Goal: Information Seeking & Learning: Learn about a topic

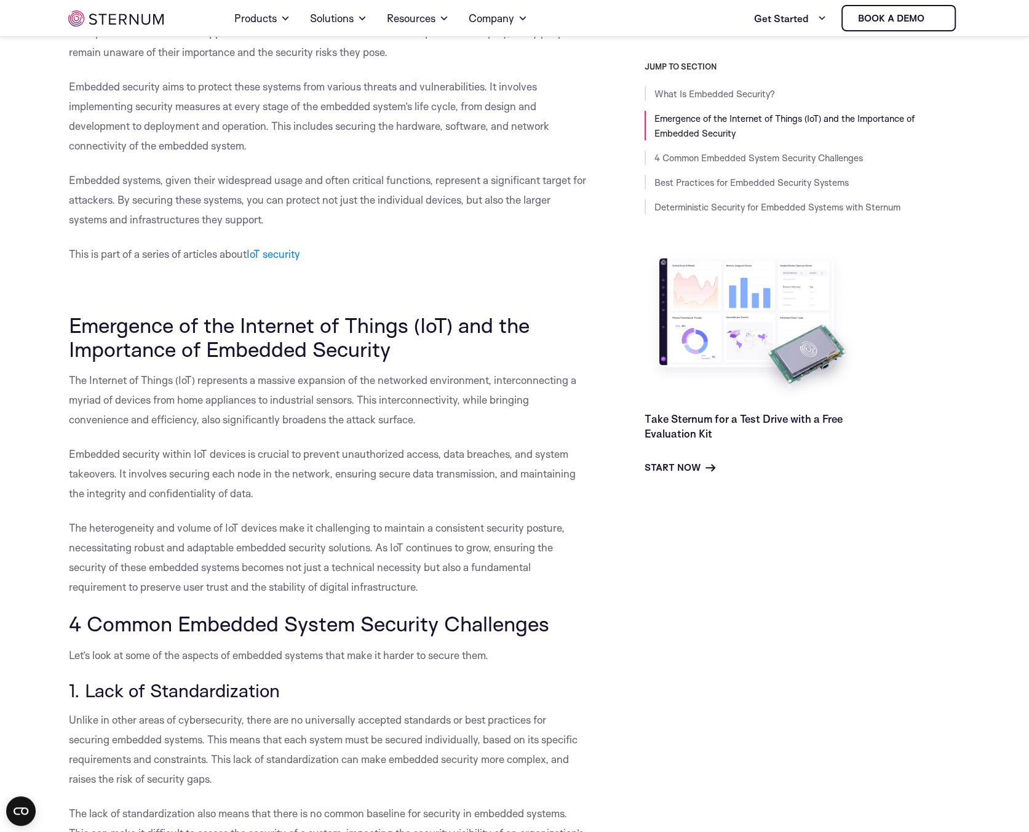
scroll to position [424, 0]
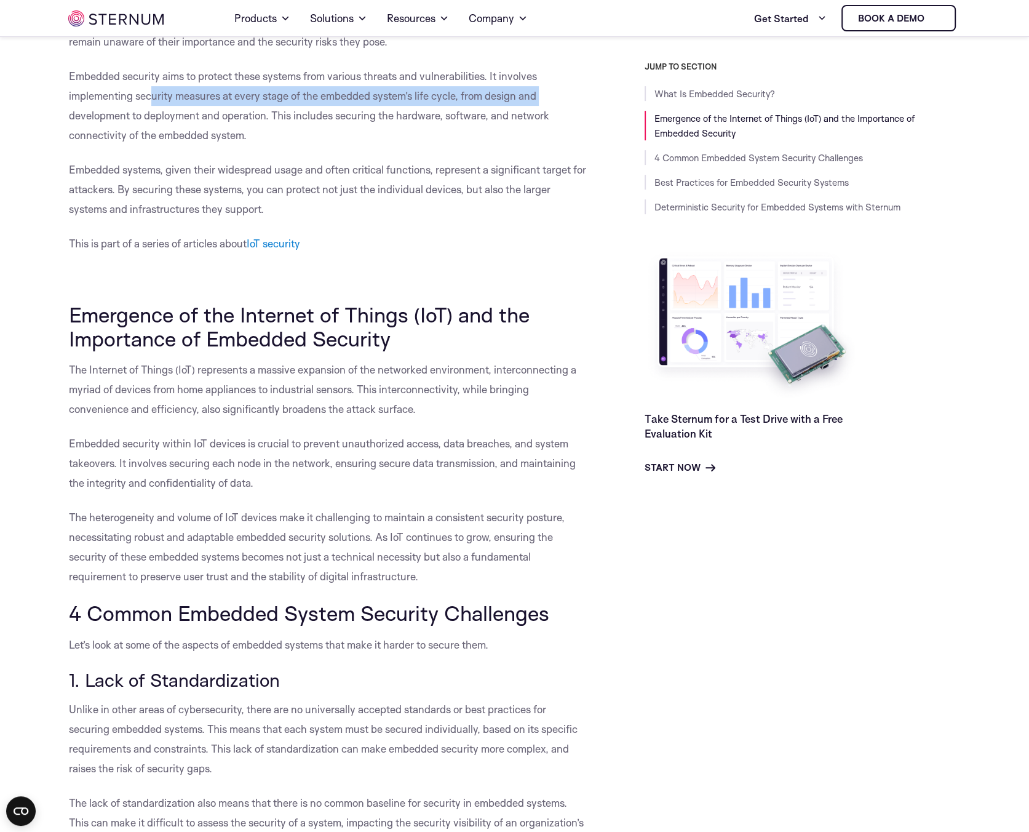
drag, startPoint x: 177, startPoint y: 93, endPoint x: 522, endPoint y: 105, distance: 345.3
click at [554, 98] on p "Embedded security aims to protect these systems from various threats and vulner…" at bounding box center [329, 105] width 520 height 79
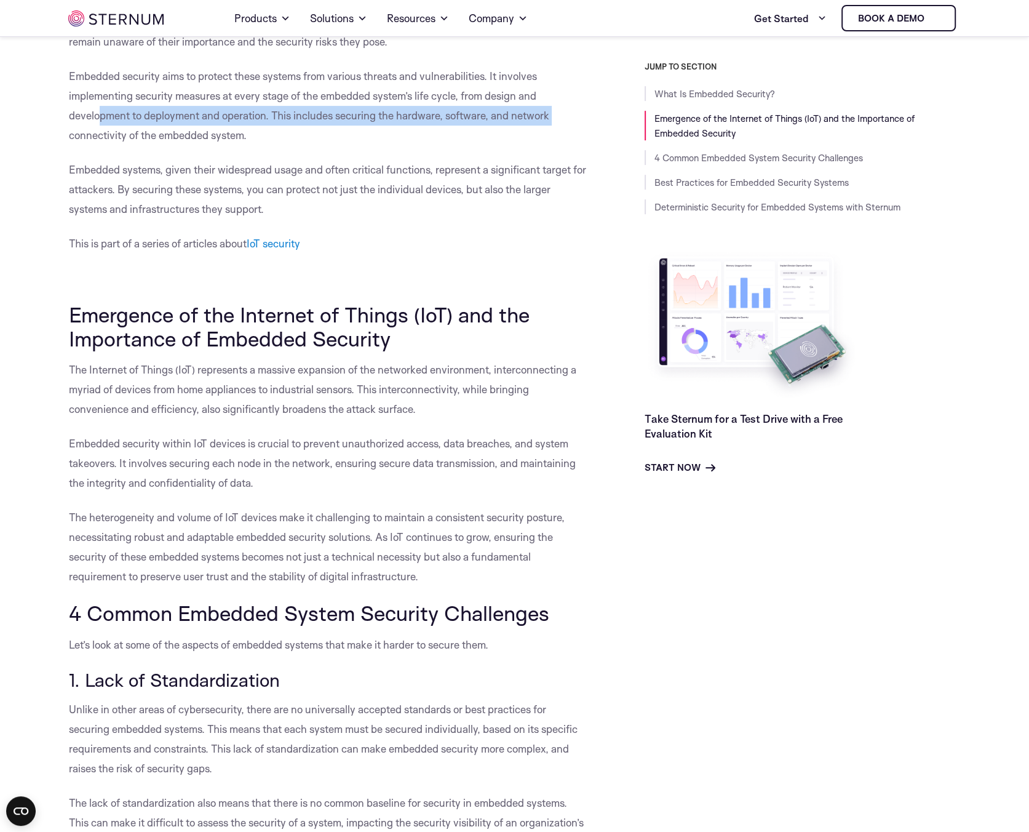
drag, startPoint x: 97, startPoint y: 116, endPoint x: 554, endPoint y: 124, distance: 457.2
click at [554, 124] on p "Embedded security aims to protect these systems from various threats and vulner…" at bounding box center [329, 105] width 520 height 79
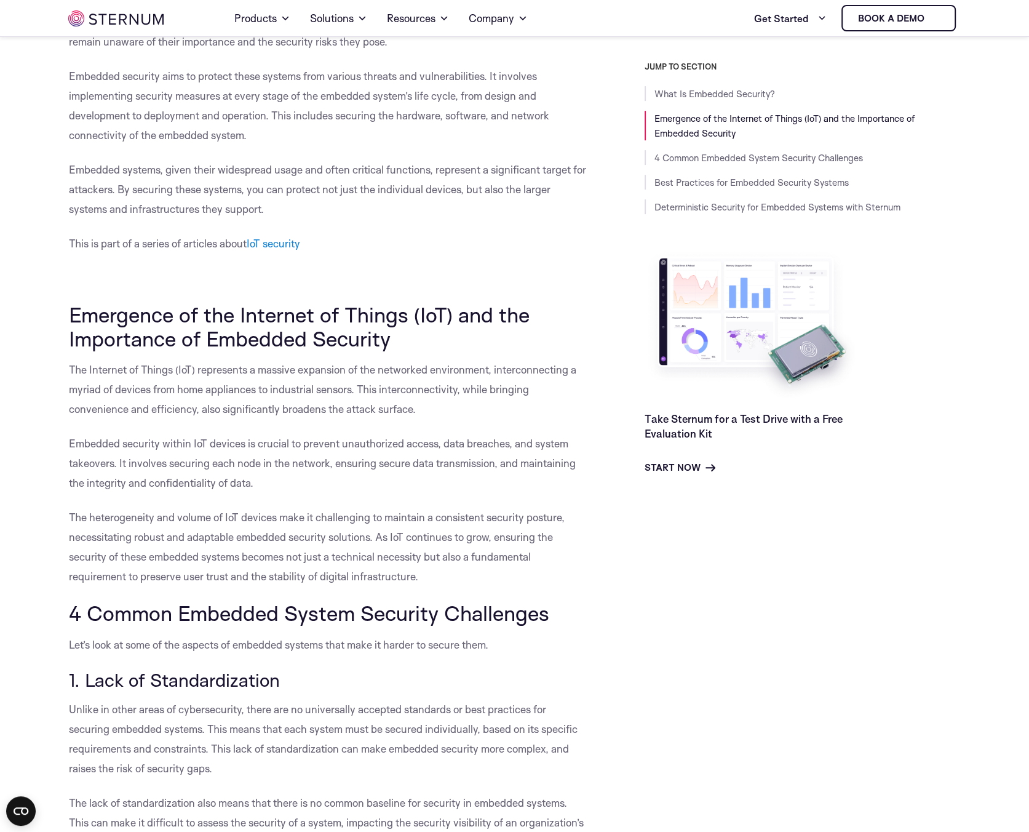
click at [71, 127] on p "Embedded security aims to protect these systems from various threats and vulner…" at bounding box center [329, 105] width 520 height 79
drag, startPoint x: 81, startPoint y: 133, endPoint x: 231, endPoint y: 140, distance: 150.9
click at [228, 139] on span "Embedded security aims to protect these systems from various threats and vulner…" at bounding box center [309, 106] width 480 height 72
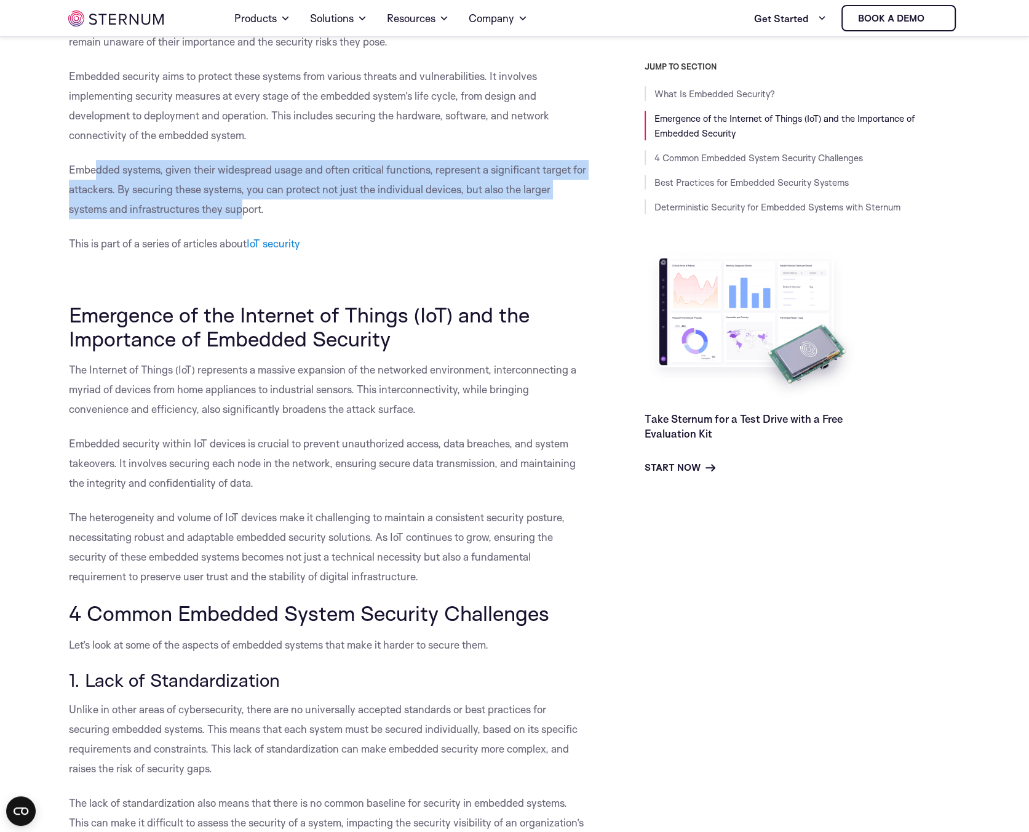
drag, startPoint x: 94, startPoint y: 167, endPoint x: 241, endPoint y: 208, distance: 152.7
click at [241, 208] on span "Embedded systems, given their widespread usage and often critical functions, re…" at bounding box center [327, 189] width 517 height 52
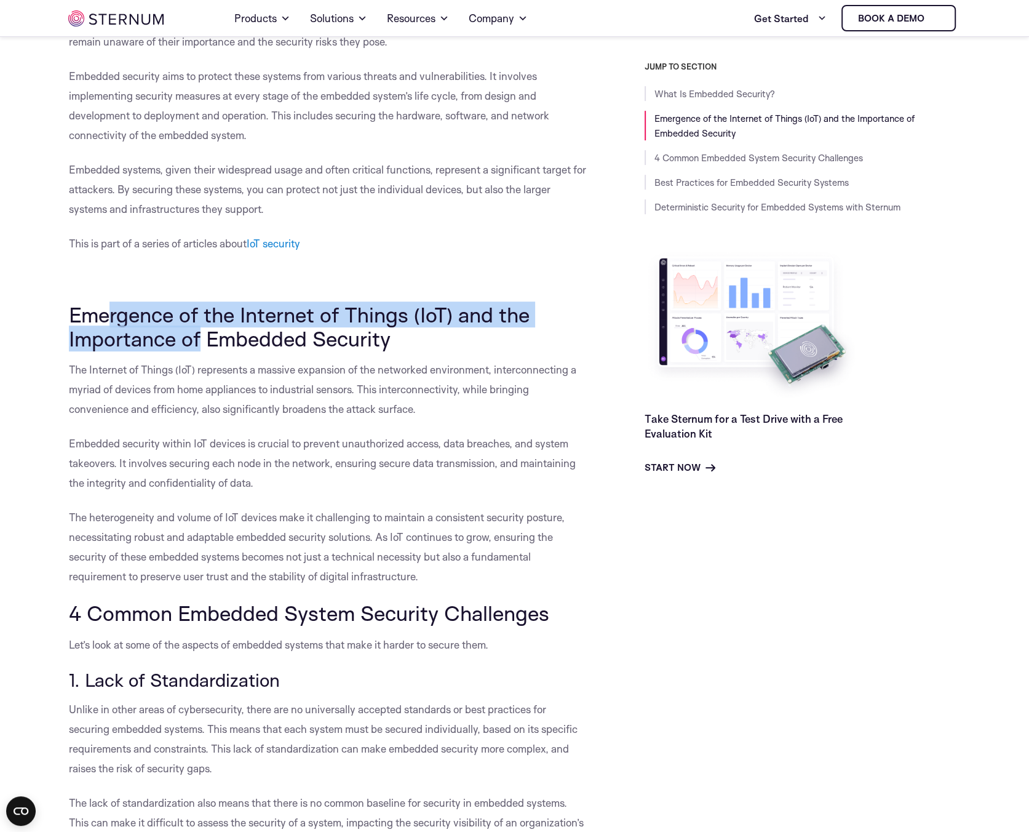
drag, startPoint x: 111, startPoint y: 318, endPoint x: 200, endPoint y: 329, distance: 89.8
click at [200, 328] on span "Emergence of the Internet of Things (IoT) and the Importance of Embedded Securi…" at bounding box center [299, 325] width 461 height 49
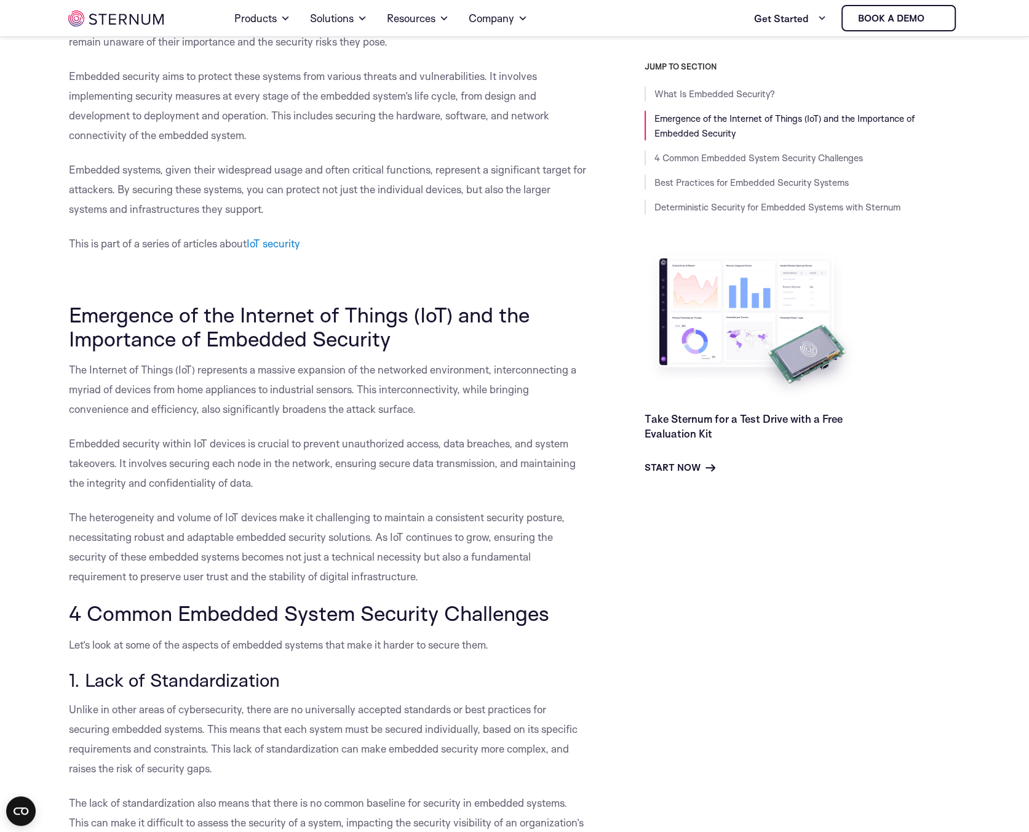
click at [204, 331] on span "Emergence of the Internet of Things (IoT) and the Importance of Embedded Securi…" at bounding box center [299, 325] width 461 height 49
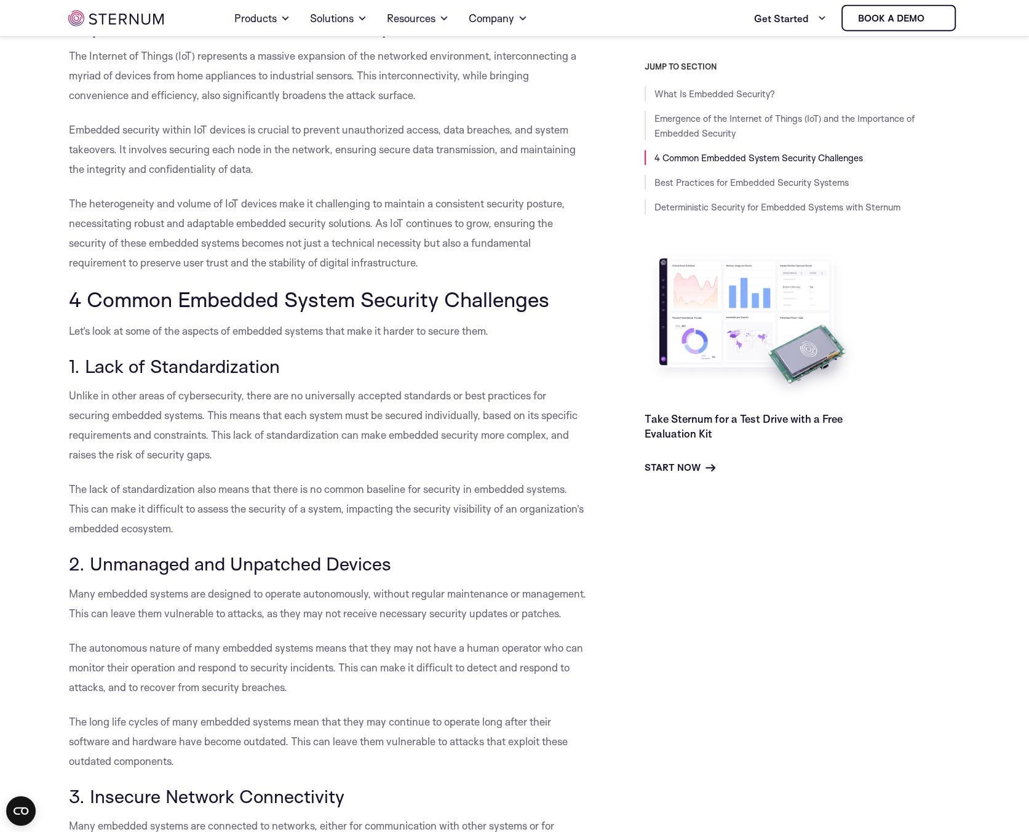
scroll to position [743, 0]
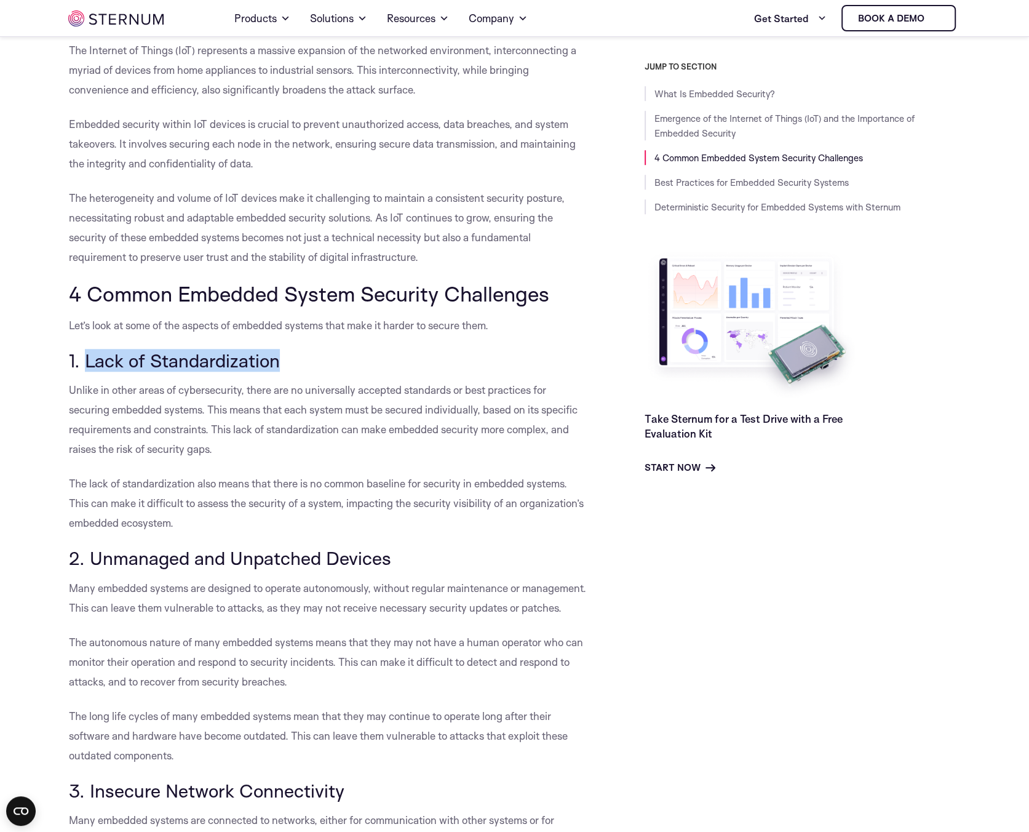
drag, startPoint x: 84, startPoint y: 360, endPoint x: 279, endPoint y: 360, distance: 195.0
click at [279, 360] on h3 "1. Lack of Standardization" at bounding box center [329, 360] width 520 height 21
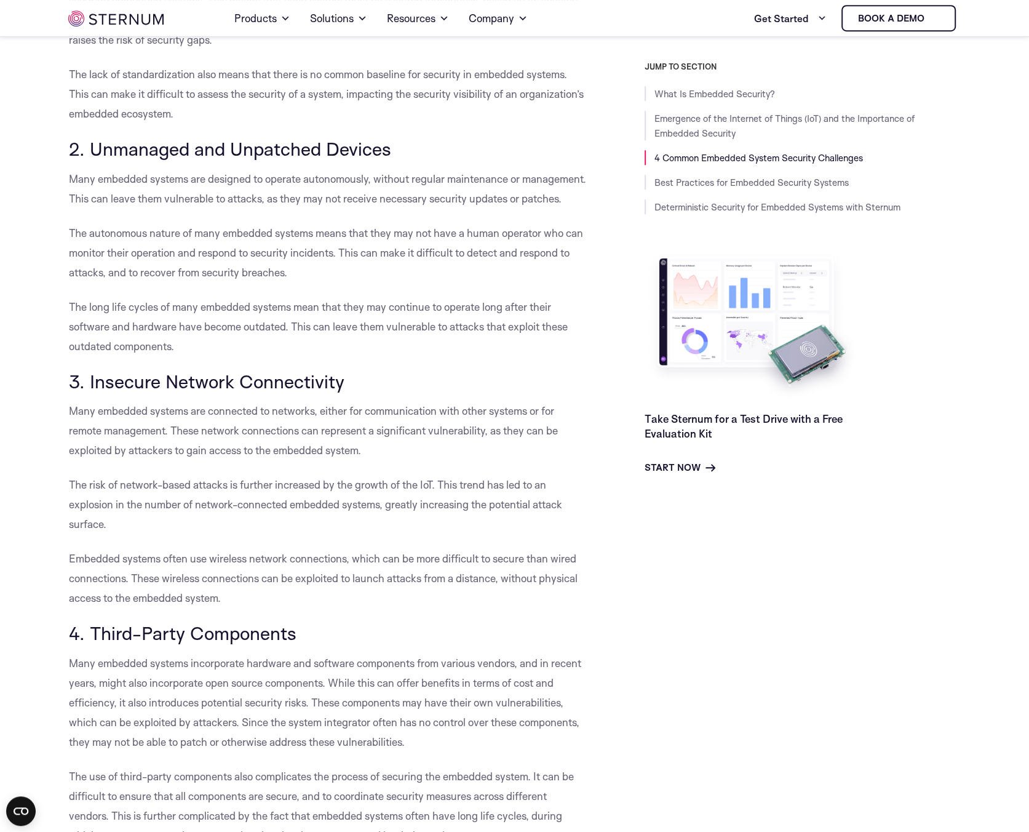
scroll to position [1186, 0]
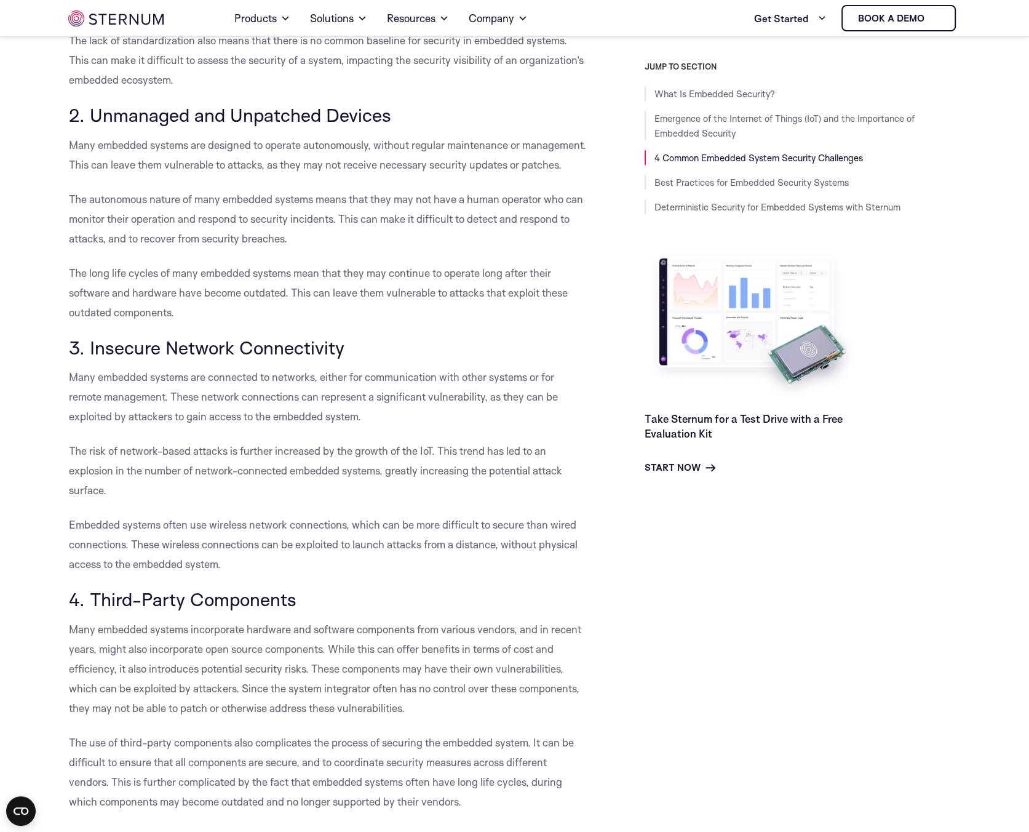
click at [287, 460] on p "The risk of network-based attacks is further increased by the growth of the IoT…" at bounding box center [329, 470] width 520 height 59
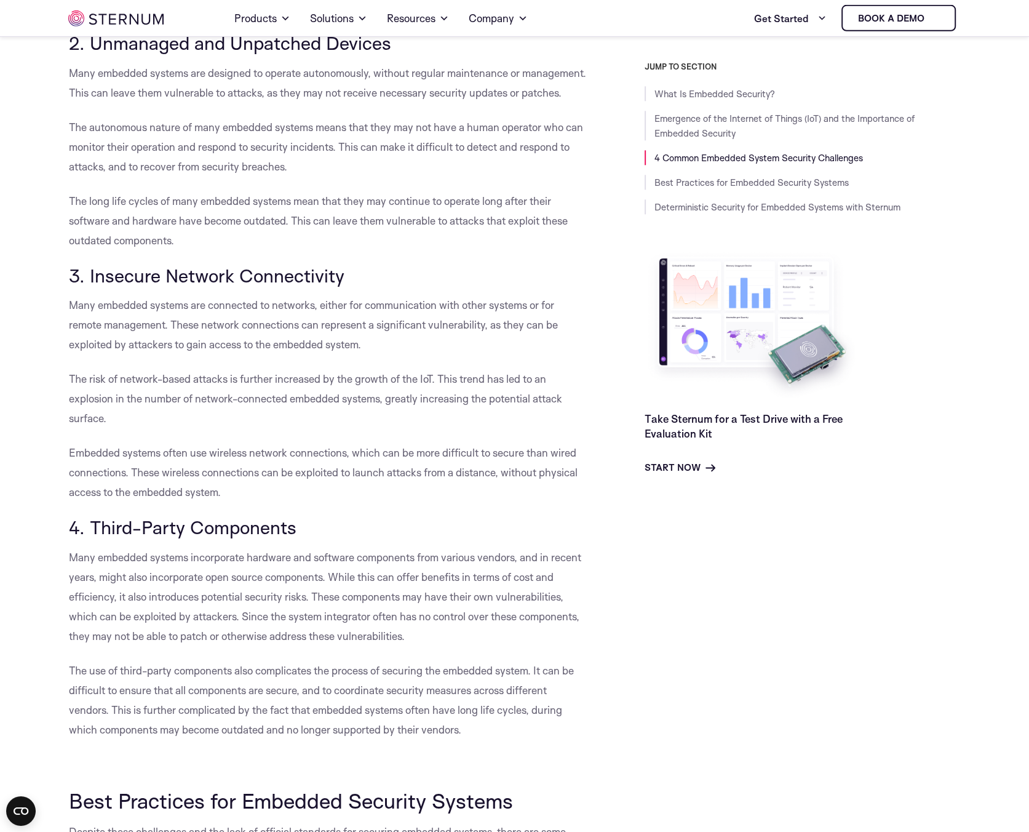
scroll to position [1259, 0]
drag, startPoint x: 71, startPoint y: 277, endPoint x: 357, endPoint y: 276, distance: 286.7
click at [357, 276] on h3 "3. Insecure Network Connectivity" at bounding box center [329, 275] width 520 height 21
click at [281, 322] on span "Many embedded systems are connected to networks, either for communication with …" at bounding box center [313, 324] width 489 height 52
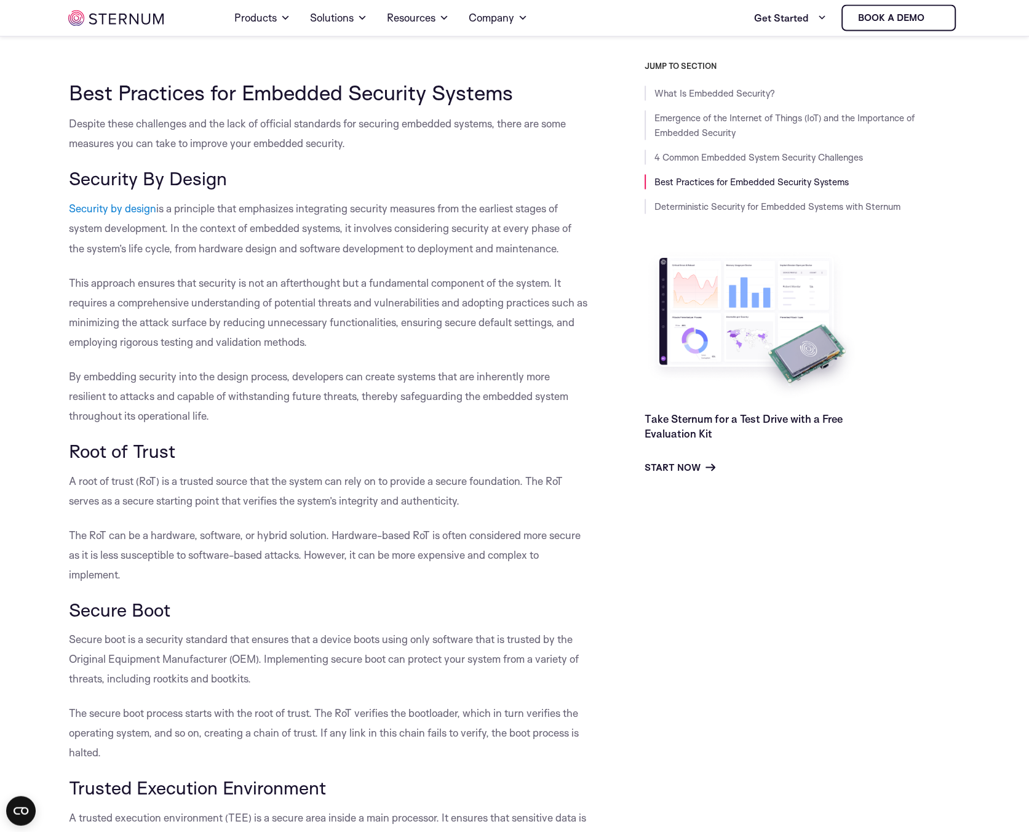
scroll to position [1969, 0]
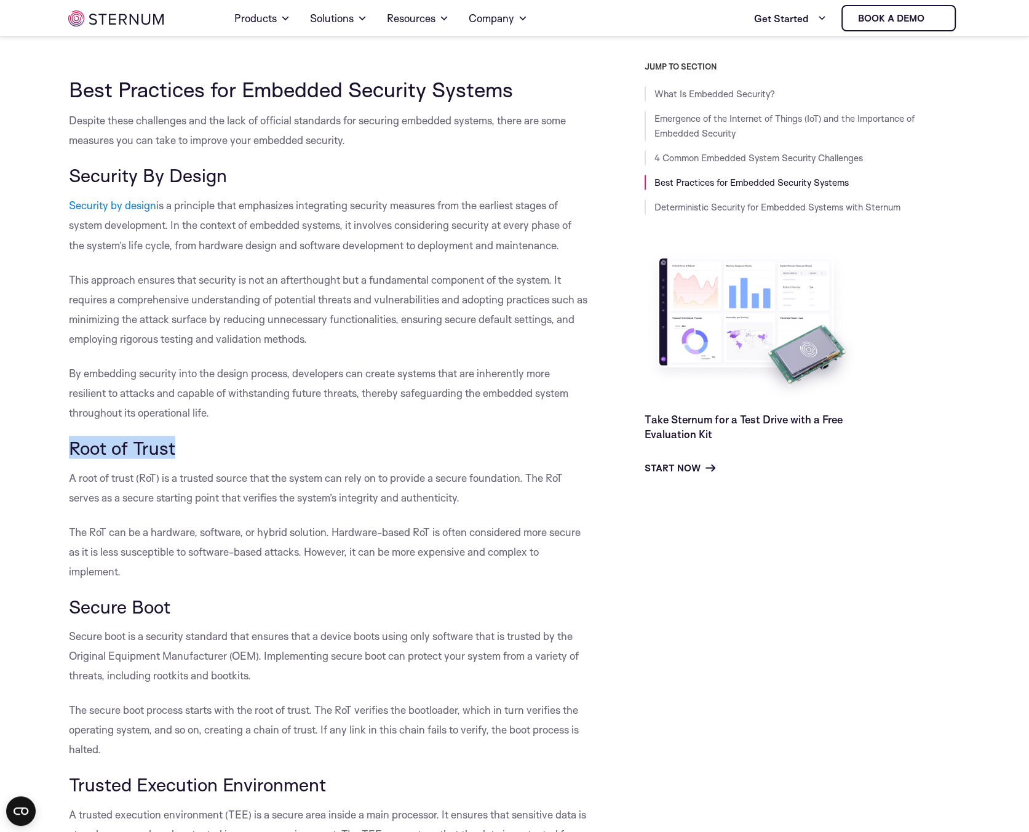
drag, startPoint x: 59, startPoint y: 448, endPoint x: 212, endPoint y: 441, distance: 153.3
click at [207, 440] on body "Consent Details [#IABV2SETTINGS#] About This website uses cookies We use cookie…" at bounding box center [514, 783] width 1029 height 5505
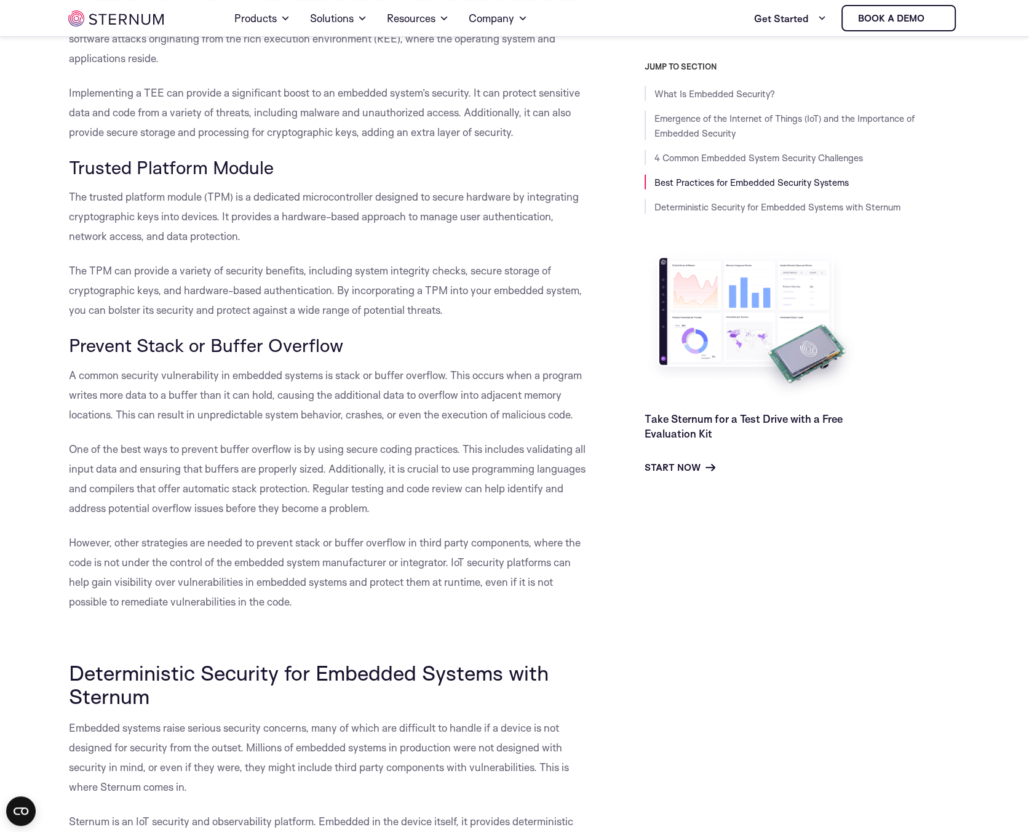
scroll to position [2794, 0]
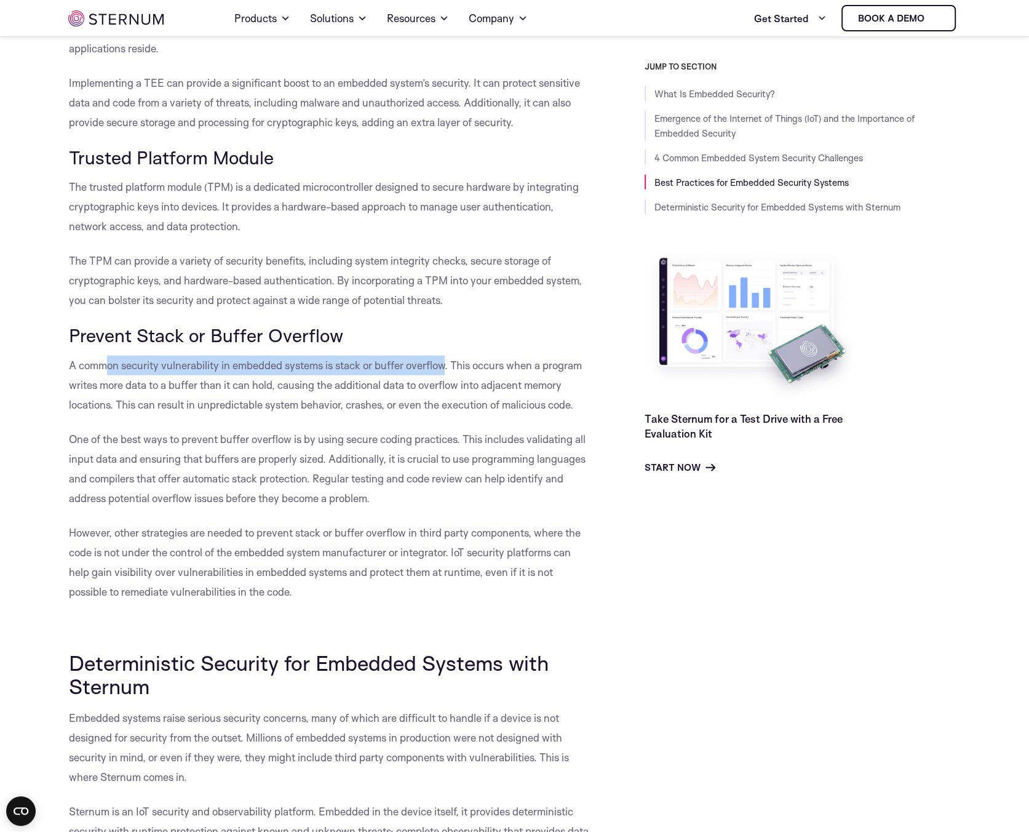
drag, startPoint x: 110, startPoint y: 366, endPoint x: 448, endPoint y: 367, distance: 338.4
click at [448, 367] on span "A common security vulnerability in embedded systems is stack or buffer overflow…" at bounding box center [325, 385] width 513 height 52
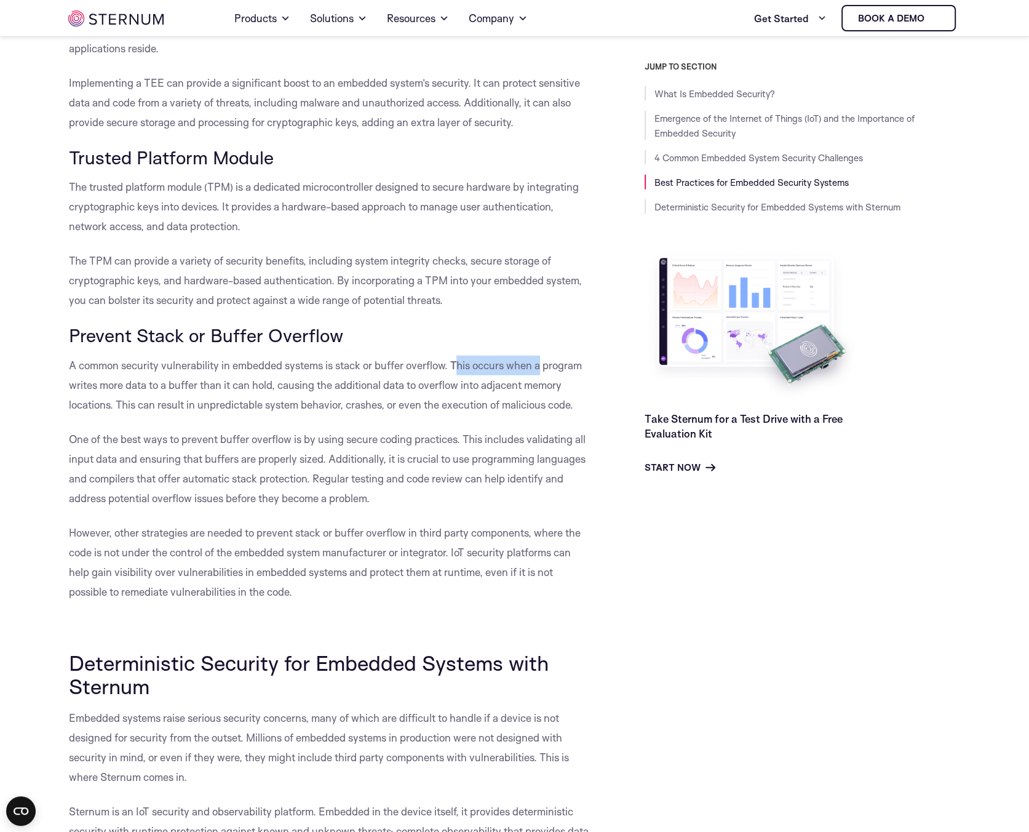
drag, startPoint x: 456, startPoint y: 367, endPoint x: 540, endPoint y: 367, distance: 84.3
click at [540, 367] on span "A common security vulnerability in embedded systems is stack or buffer overflow…" at bounding box center [325, 385] width 513 height 52
click at [423, 373] on p "A common security vulnerability in embedded systems is stack or buffer overflow…" at bounding box center [329, 385] width 520 height 59
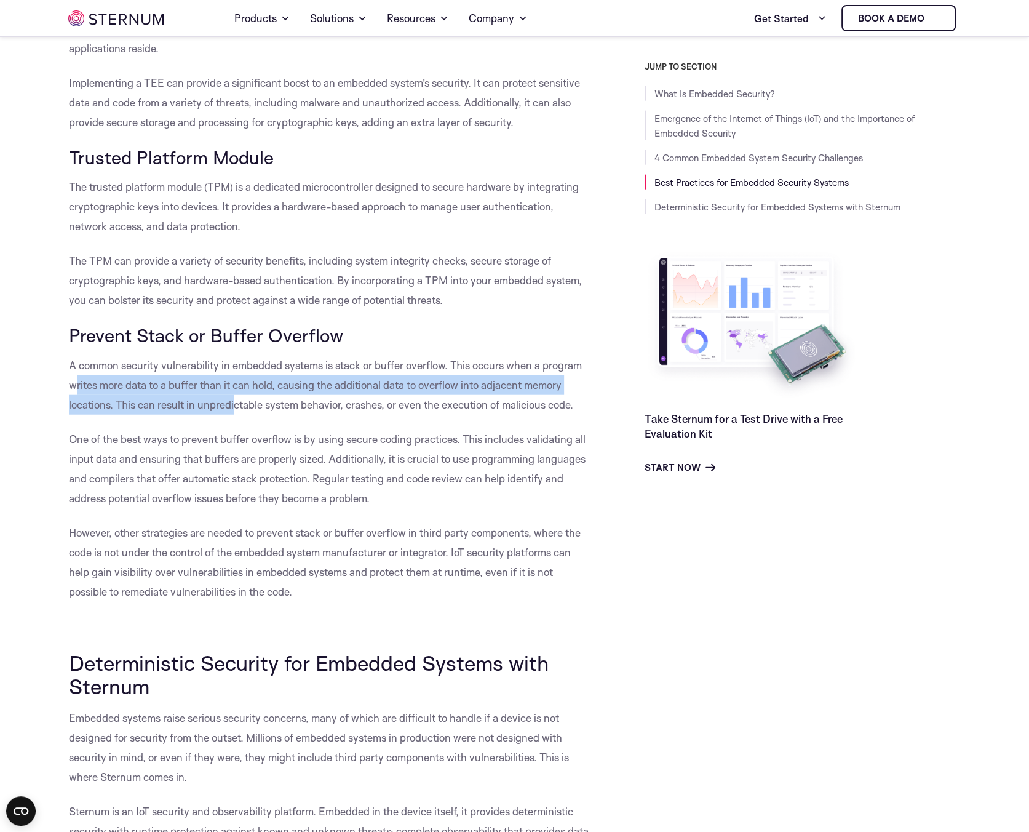
drag, startPoint x: 78, startPoint y: 389, endPoint x: 236, endPoint y: 395, distance: 158.8
click at [236, 395] on p "A common security vulnerability in embedded systems is stack or buffer overflow…" at bounding box center [329, 385] width 520 height 59
click at [242, 389] on span "A common security vulnerability in embedded systems is stack or buffer overflow…" at bounding box center [325, 385] width 513 height 52
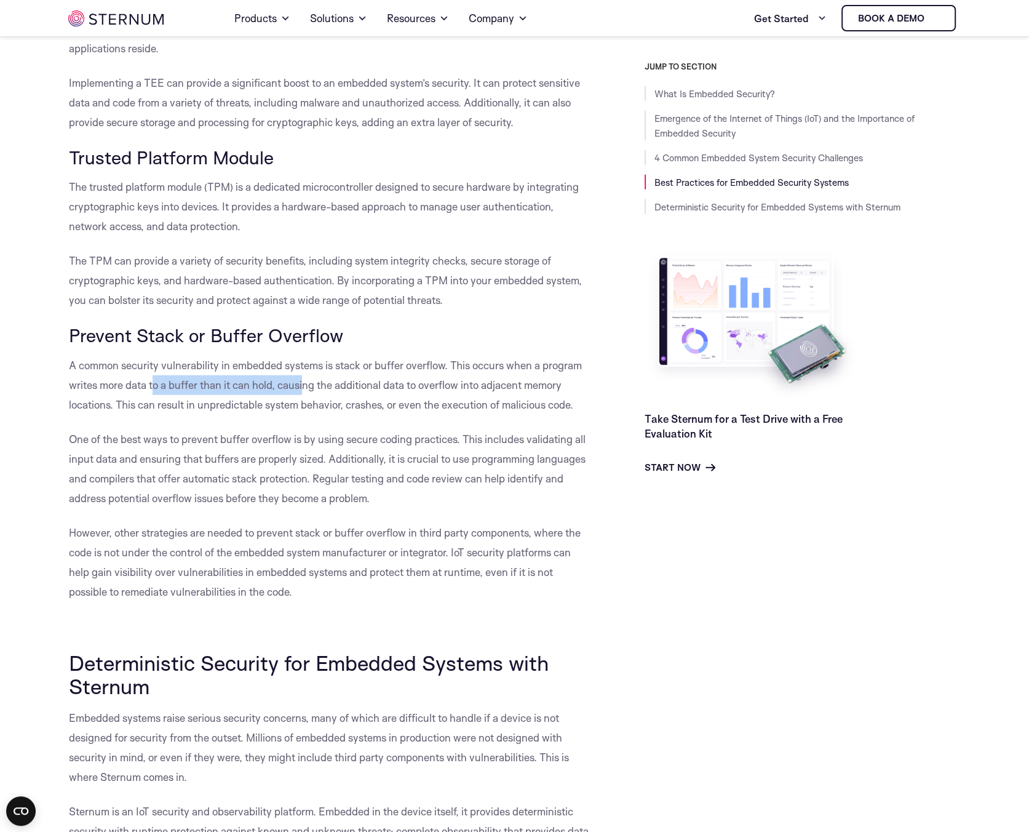
drag, startPoint x: 159, startPoint y: 385, endPoint x: 326, endPoint y: 391, distance: 167.4
click at [305, 391] on p "A common security vulnerability in embedded systems is stack or buffer overflow…" at bounding box center [329, 385] width 520 height 59
drag, startPoint x: 349, startPoint y: 389, endPoint x: 532, endPoint y: 392, distance: 183.4
click at [532, 392] on p "A common security vulnerability in embedded systems is stack or buffer overflow…" at bounding box center [329, 385] width 520 height 59
drag, startPoint x: 372, startPoint y: 389, endPoint x: 337, endPoint y: 401, distance: 36.4
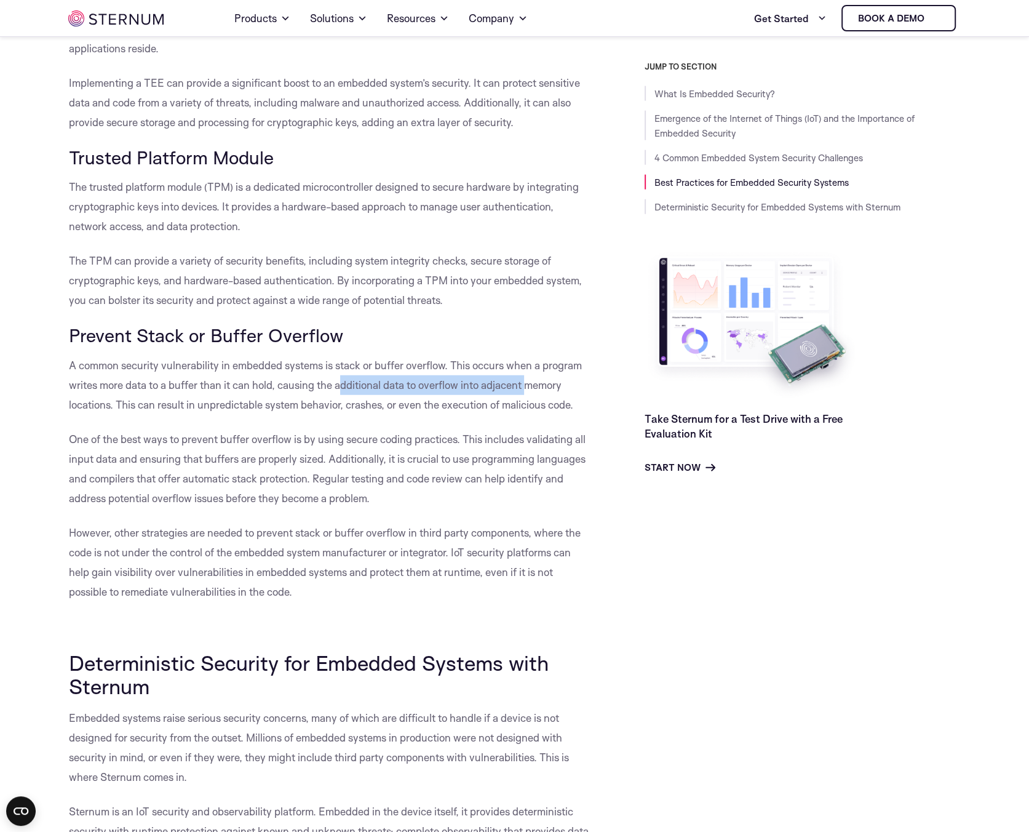
click at [370, 389] on span "A common security vulnerability in embedded systems is stack or buffer overflow…" at bounding box center [325, 385] width 513 height 52
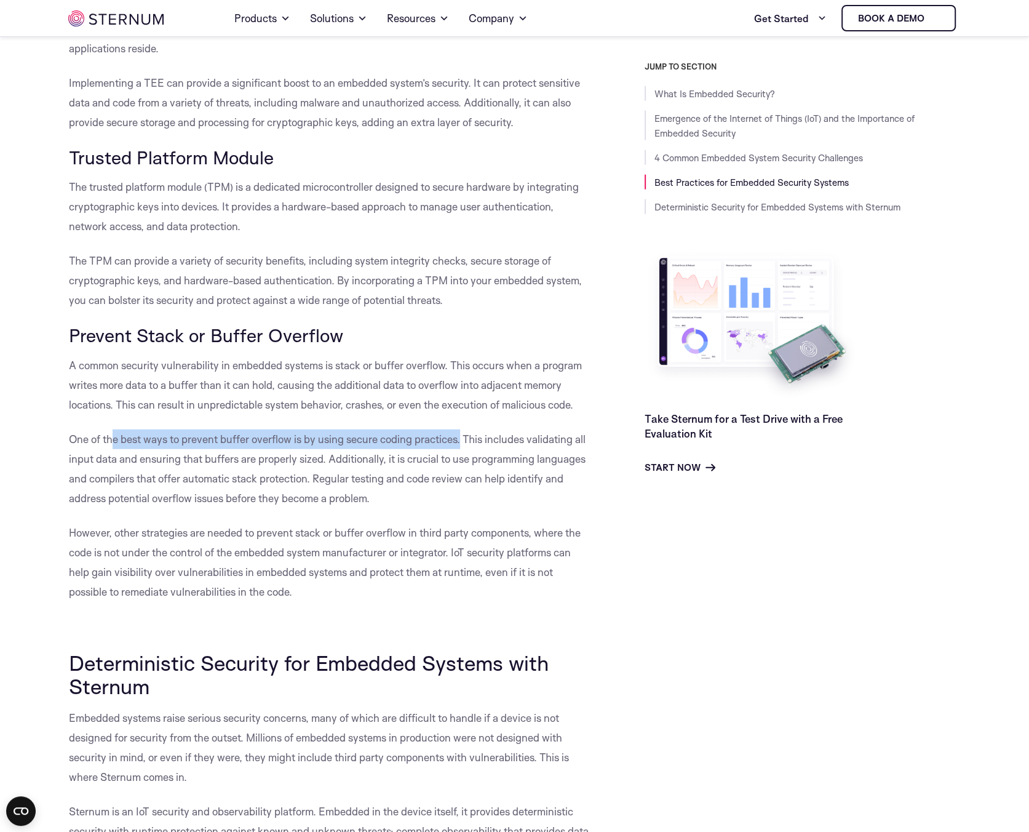
drag, startPoint x: 148, startPoint y: 440, endPoint x: 461, endPoint y: 440, distance: 313.1
click at [461, 440] on span "One of the best ways to prevent buffer overflow is by using secure coding pract…" at bounding box center [327, 468] width 517 height 72
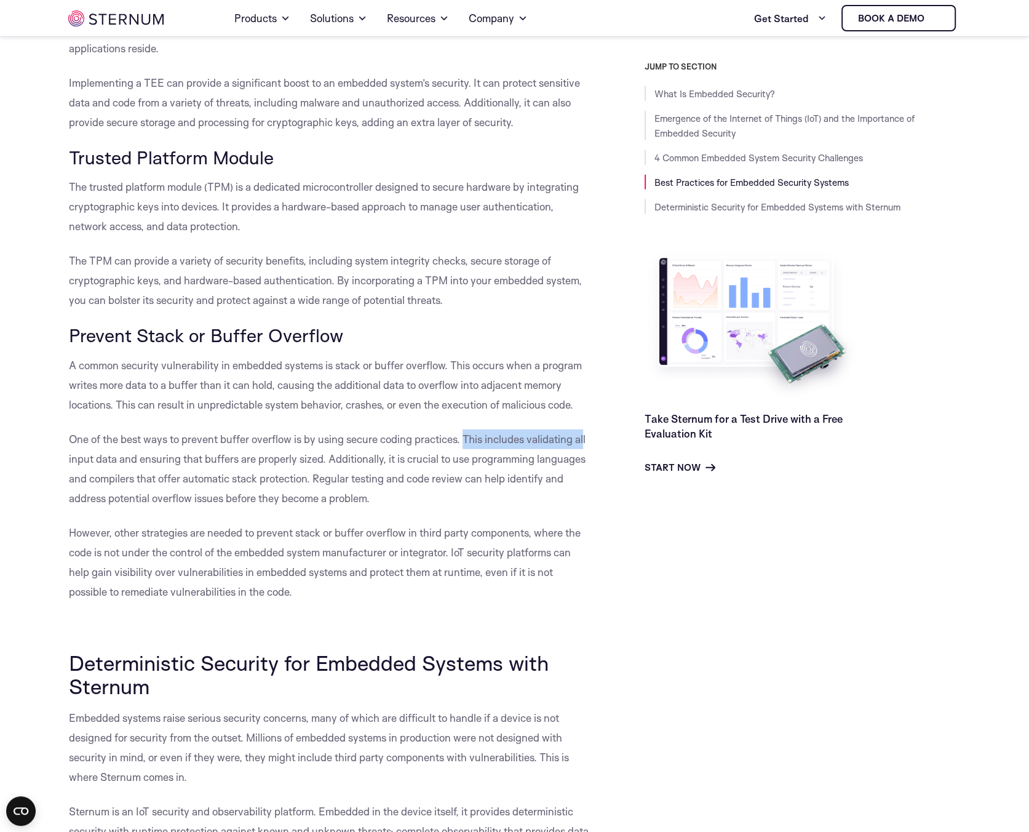
drag, startPoint x: 466, startPoint y: 440, endPoint x: 585, endPoint y: 439, distance: 119.4
click at [585, 439] on span "One of the best ways to prevent buffer overflow is by using secure coding pract…" at bounding box center [327, 468] width 517 height 72
drag, startPoint x: 71, startPoint y: 461, endPoint x: 334, endPoint y: 458, distance: 263.3
click at [334, 458] on span "One of the best ways to prevent buffer overflow is by using secure coding pract…" at bounding box center [327, 468] width 517 height 72
drag, startPoint x: 390, startPoint y: 458, endPoint x: 589, endPoint y: 461, distance: 198.7
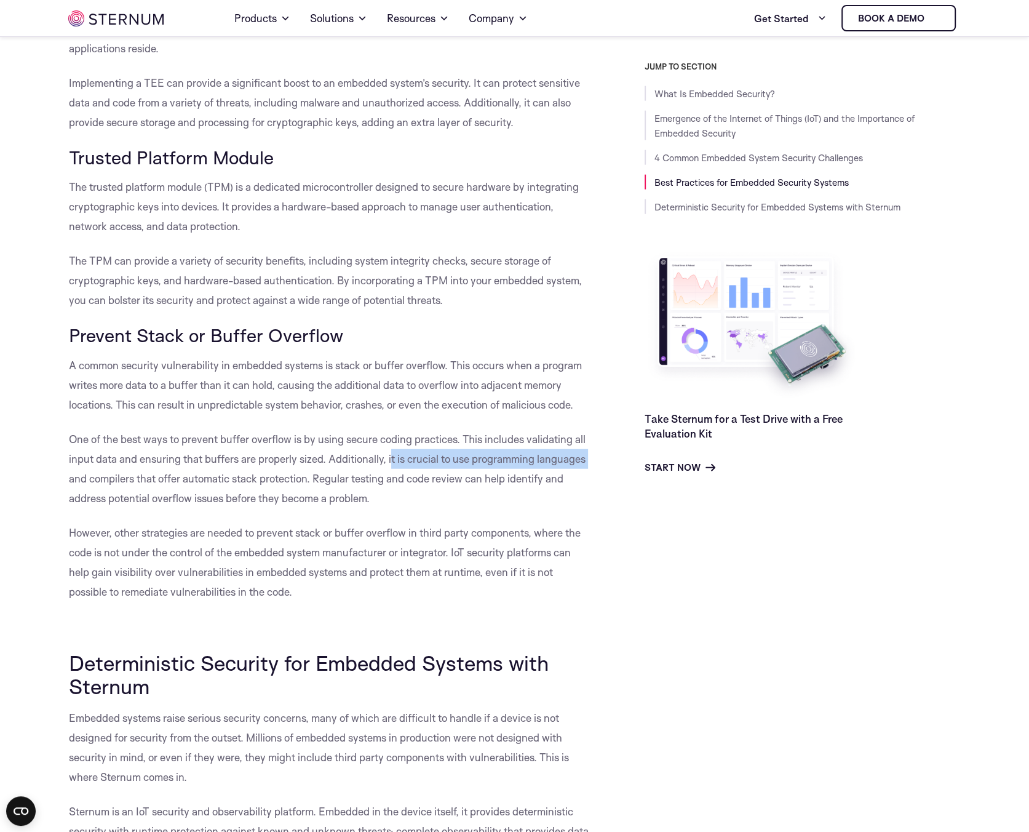
click at [588, 461] on p "One of the best ways to prevent buffer overflow is by using secure coding pract…" at bounding box center [329, 468] width 520 height 79
click at [223, 480] on span "One of the best ways to prevent buffer overflow is by using secure coding pract…" at bounding box center [327, 468] width 517 height 72
click at [124, 482] on span "One of the best ways to prevent buffer overflow is by using secure coding pract…" at bounding box center [327, 468] width 517 height 72
drag, startPoint x: 74, startPoint y: 482, endPoint x: 309, endPoint y: 477, distance: 235.1
click at [308, 477] on span "One of the best ways to prevent buffer overflow is by using secure coding pract…" at bounding box center [327, 468] width 517 height 72
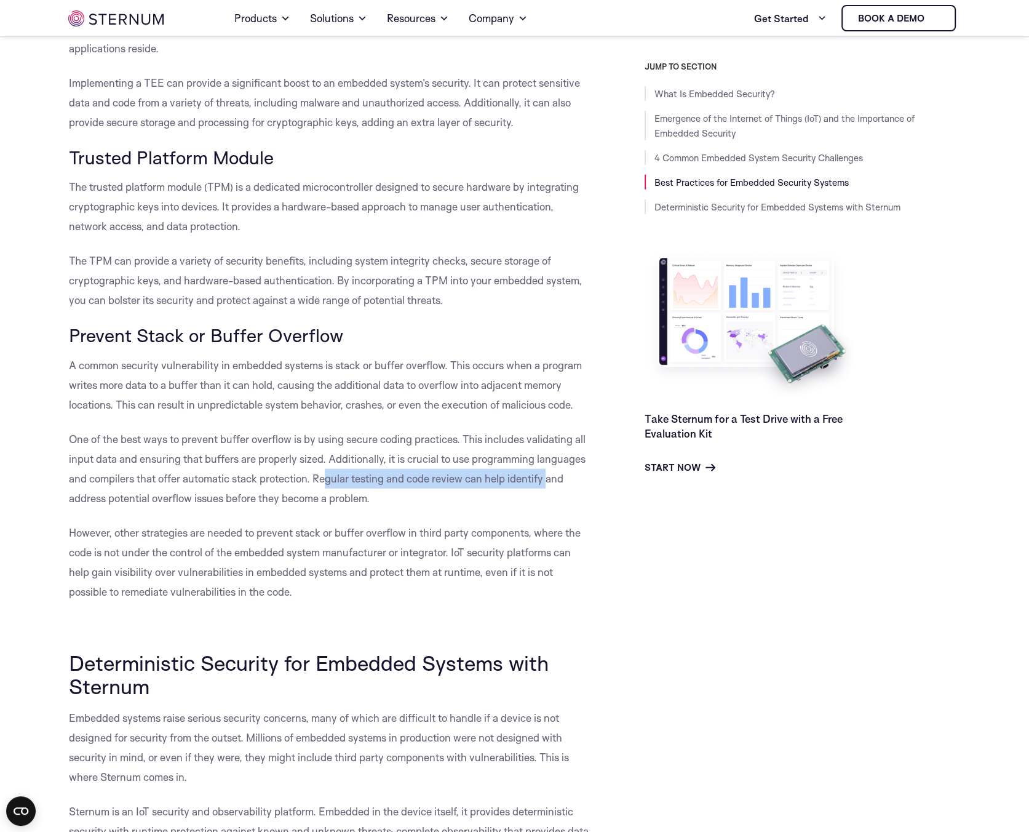
drag, startPoint x: 337, startPoint y: 478, endPoint x: 548, endPoint y: 478, distance: 211.6
click at [548, 478] on span "One of the best ways to prevent buffer overflow is by using secure coding pract…" at bounding box center [327, 468] width 517 height 72
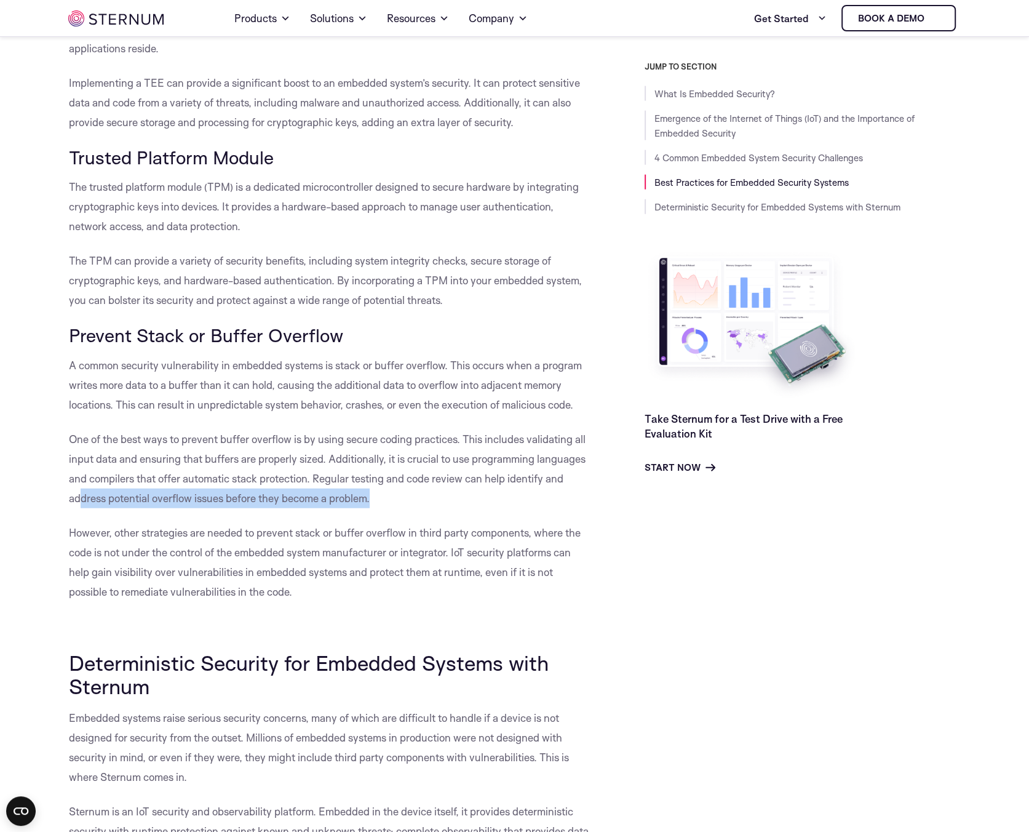
drag, startPoint x: 85, startPoint y: 501, endPoint x: 372, endPoint y: 500, distance: 286.7
click at [372, 500] on span "One of the best ways to prevent buffer overflow is by using secure coding pract…" at bounding box center [327, 468] width 517 height 72
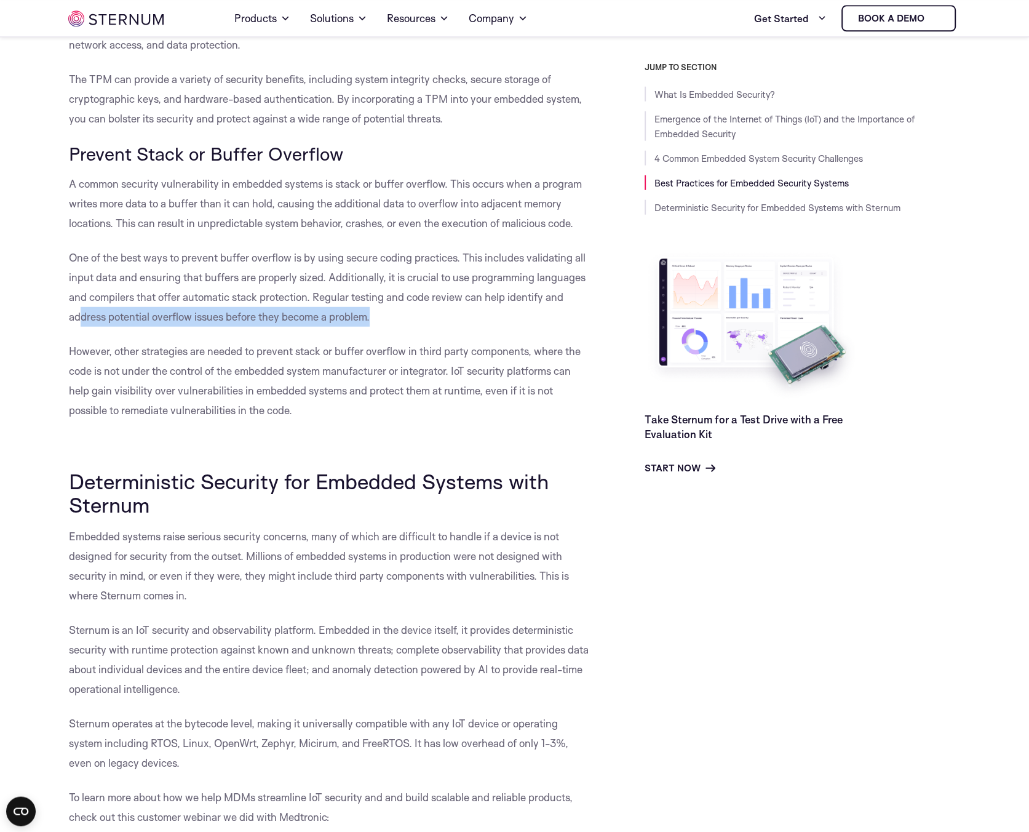
scroll to position [2979, 0]
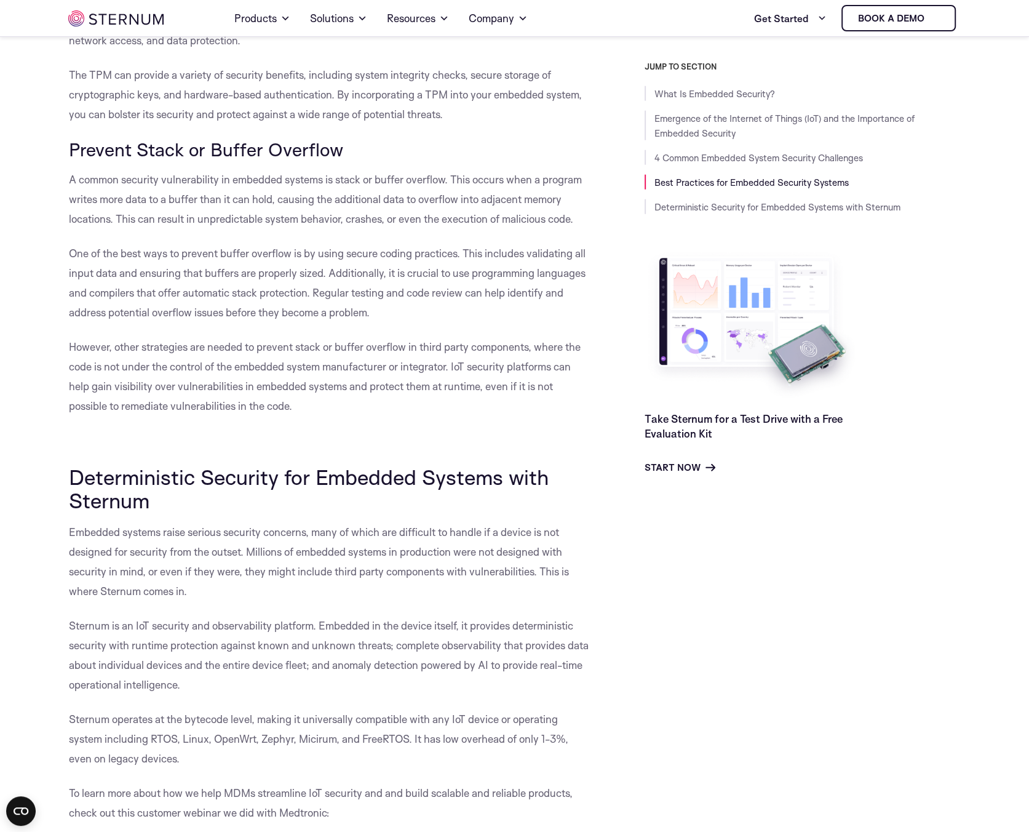
click at [118, 354] on p "However, other strategies are needed to prevent stack or buffer overflow in thi…" at bounding box center [329, 376] width 520 height 79
drag, startPoint x: 100, startPoint y: 348, endPoint x: 282, endPoint y: 341, distance: 182.9
click at [273, 342] on span "However, other strategies are needed to prevent stack or buffer overflow in thi…" at bounding box center [325, 376] width 512 height 72
drag, startPoint x: 301, startPoint y: 346, endPoint x: 565, endPoint y: 344, distance: 263.9
click at [570, 343] on span "However, other strategies are needed to prevent stack or buffer overflow in thi…" at bounding box center [325, 376] width 512 height 72
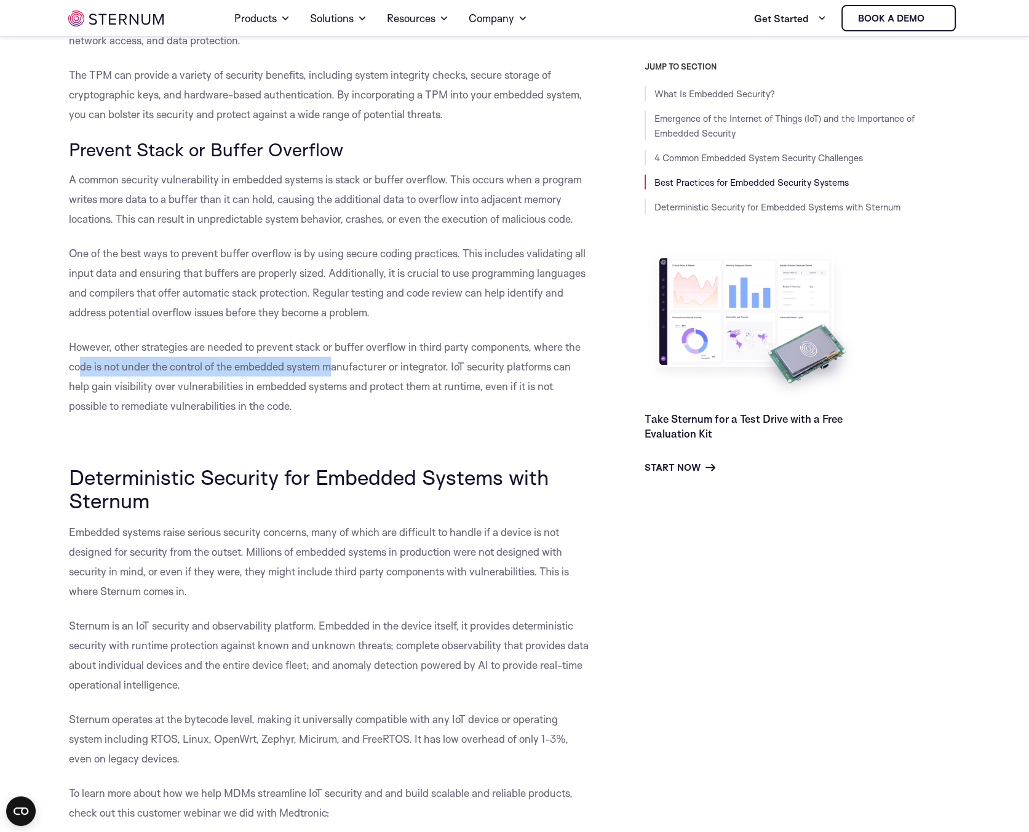
drag, startPoint x: 82, startPoint y: 369, endPoint x: 330, endPoint y: 364, distance: 248.6
click at [330, 364] on span "However, other strategies are needed to prevent stack or buffer overflow in thi…" at bounding box center [325, 376] width 512 height 72
click at [346, 363] on span "However, other strategies are needed to prevent stack or buffer overflow in thi…" at bounding box center [325, 376] width 512 height 72
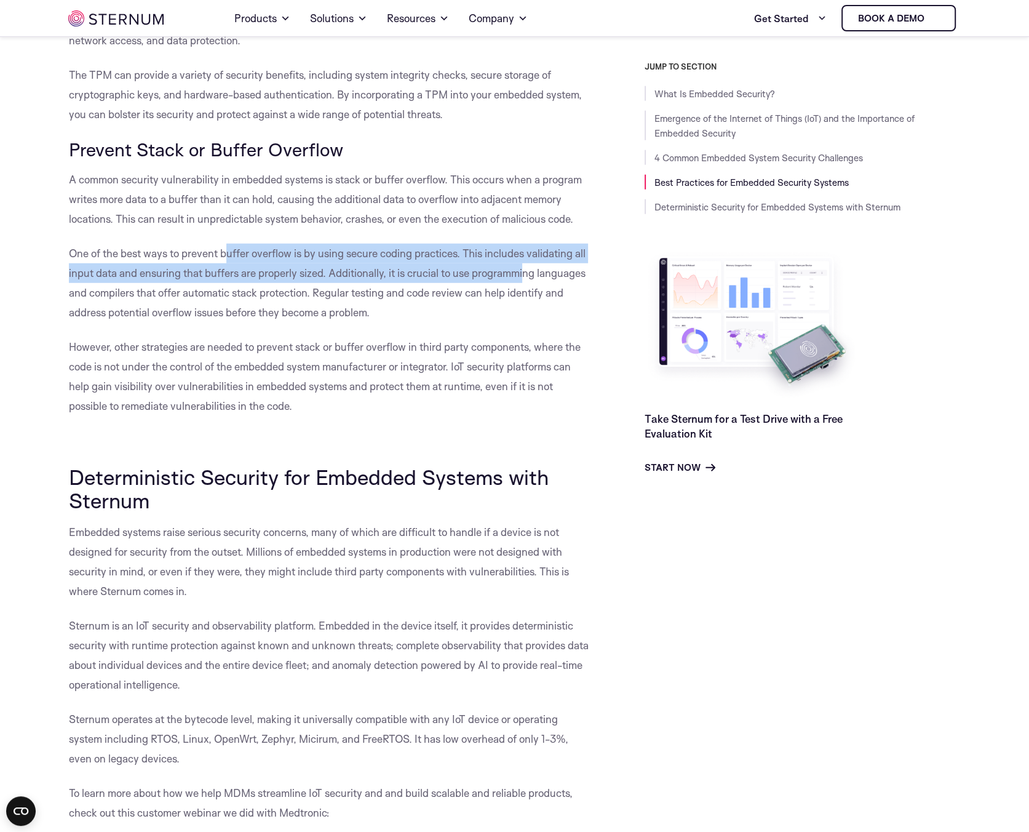
drag, startPoint x: 235, startPoint y: 260, endPoint x: 527, endPoint y: 277, distance: 292.1
click at [527, 277] on p "One of the best ways to prevent buffer overflow is by using secure coding pract…" at bounding box center [329, 283] width 520 height 79
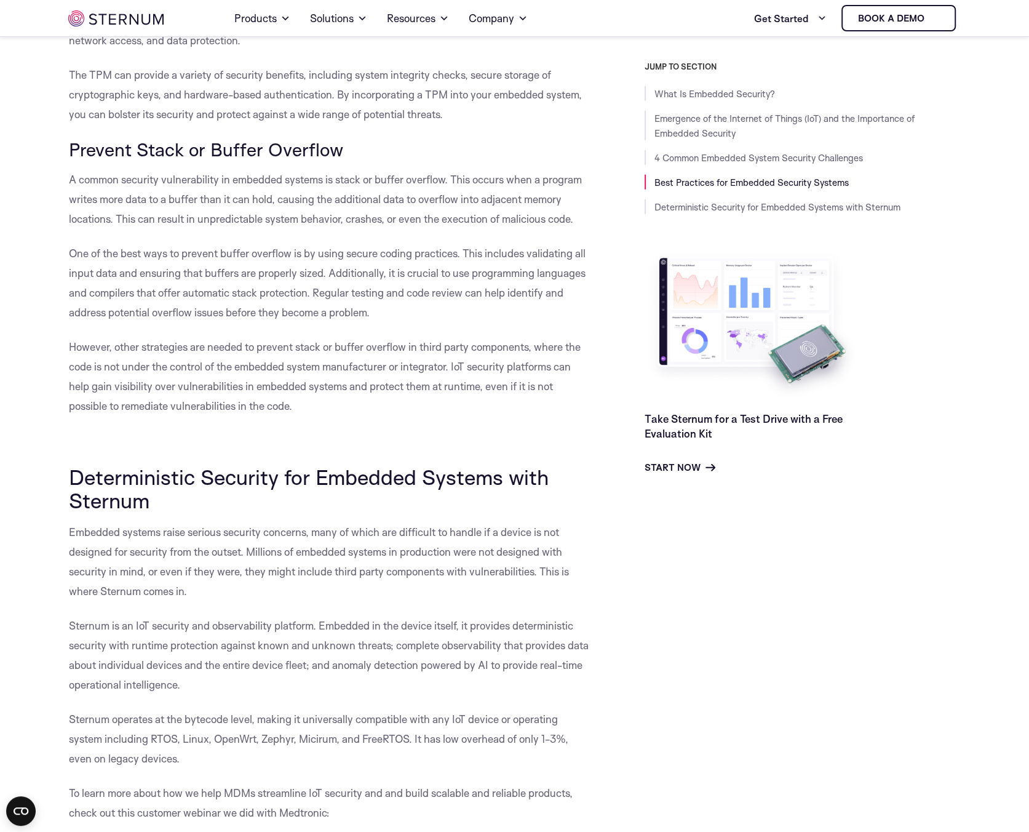
click at [444, 301] on p "One of the best ways to prevent buffer overflow is by using secure coding pract…" at bounding box center [329, 283] width 520 height 79
drag, startPoint x: 105, startPoint y: 299, endPoint x: 306, endPoint y: 297, distance: 201.2
click at [286, 295] on span "One of the best ways to prevent buffer overflow is by using secure coding pract…" at bounding box center [327, 283] width 517 height 72
click at [379, 301] on p "One of the best ways to prevent buffer overflow is by using secure coding pract…" at bounding box center [329, 283] width 520 height 79
drag, startPoint x: 300, startPoint y: 294, endPoint x: 535, endPoint y: 299, distance: 234.4
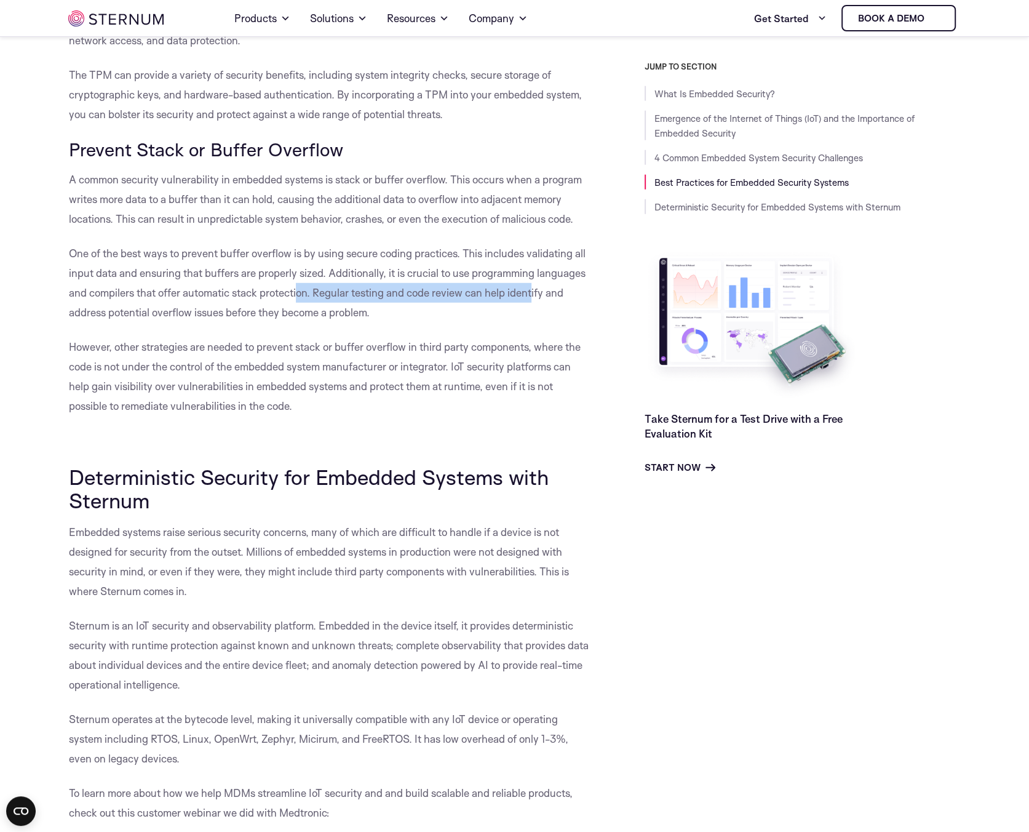
click at [535, 299] on span "One of the best ways to prevent buffer overflow is by using secure coding pract…" at bounding box center [327, 283] width 517 height 72
click at [246, 337] on p "However, other strategies are needed to prevent stack or buffer overflow in thi…" at bounding box center [329, 376] width 520 height 79
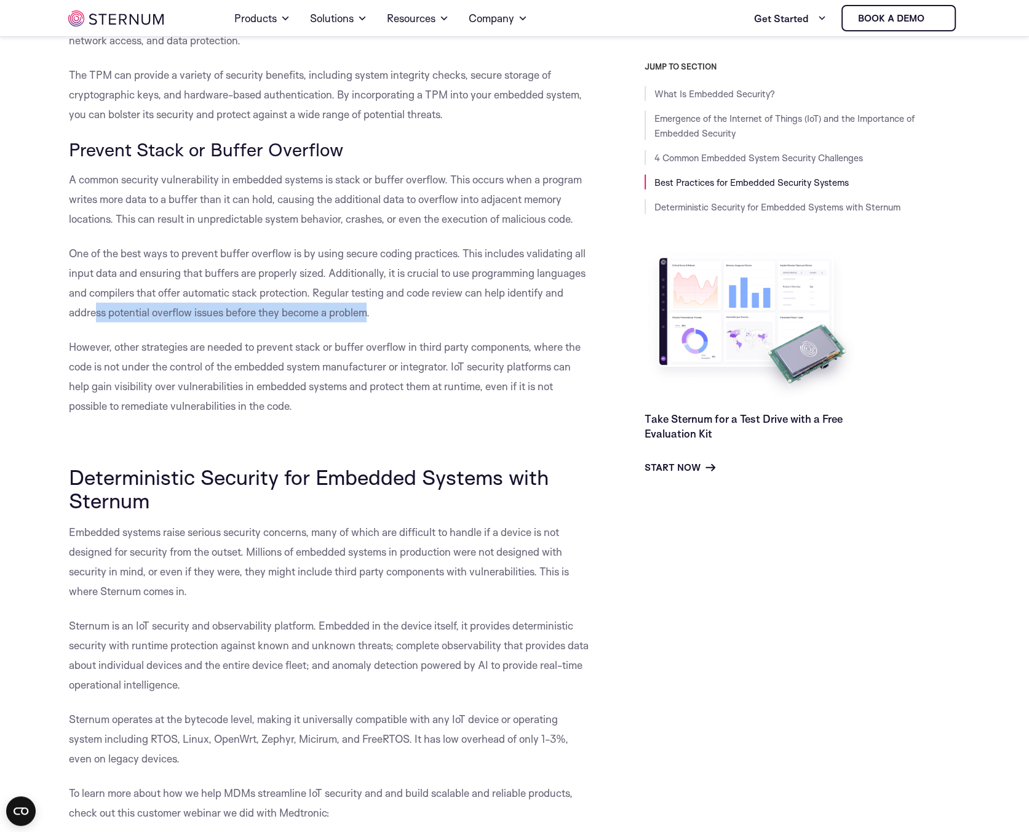
drag, startPoint x: 93, startPoint y: 311, endPoint x: 366, endPoint y: 316, distance: 273.2
click at [366, 316] on span "One of the best ways to prevent buffer overflow is by using secure coding pract…" at bounding box center [327, 283] width 517 height 72
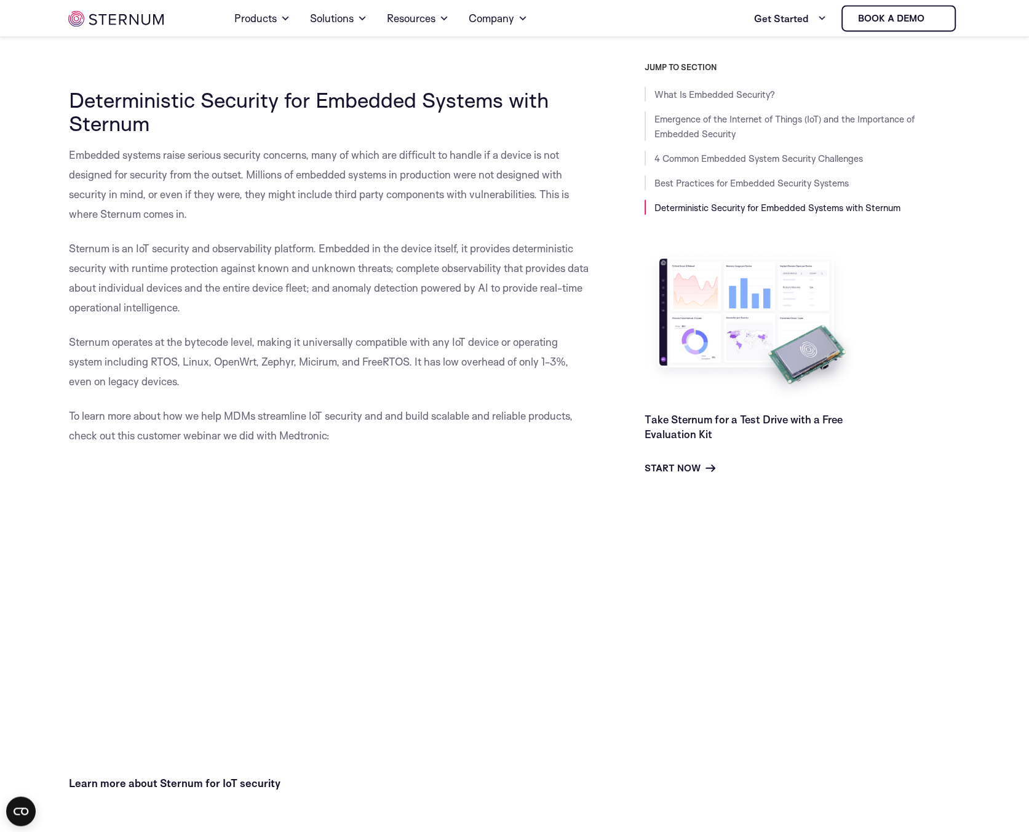
scroll to position [3361, 0]
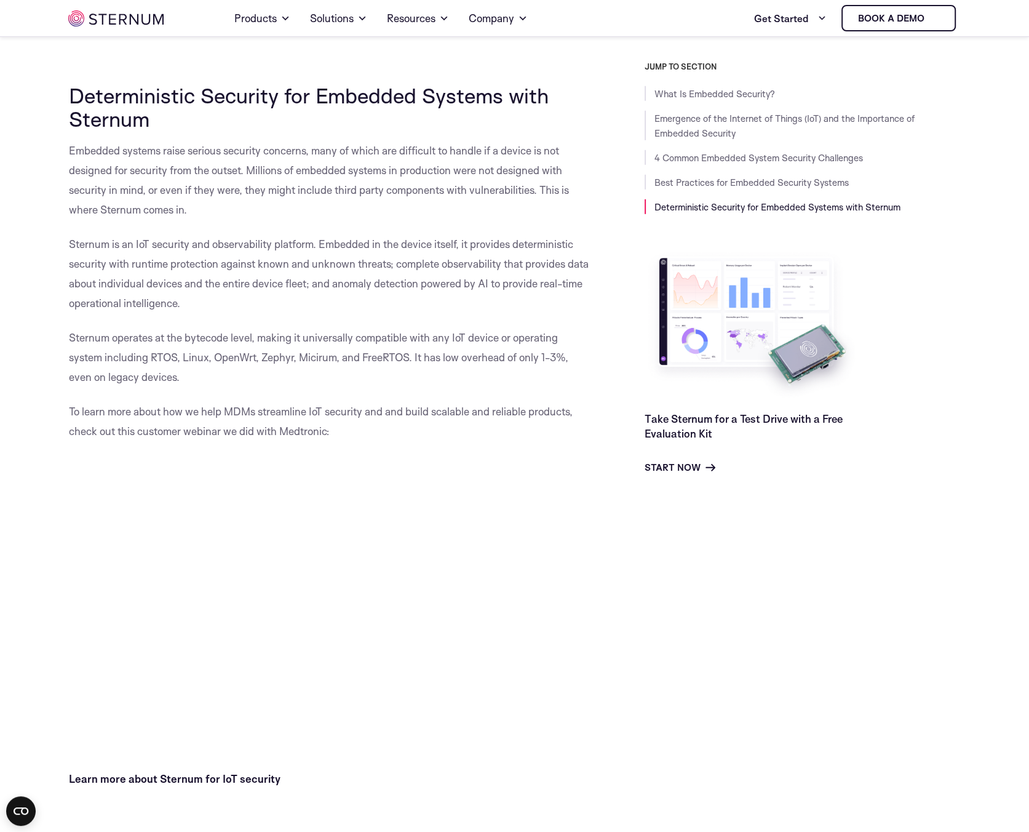
click at [241, 248] on span "Sternum is an IoT security and observability platform. Embedded in the device i…" at bounding box center [329, 273] width 520 height 72
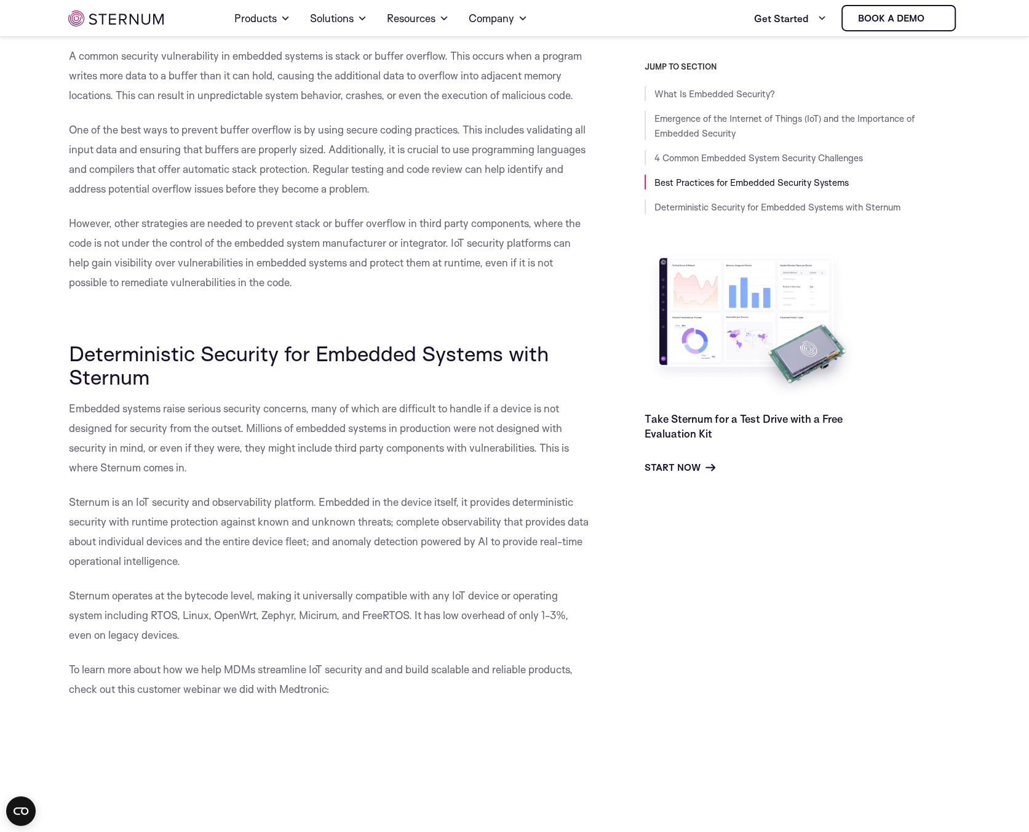
scroll to position [3010, 0]
